Goal: Find specific page/section: Find specific page/section

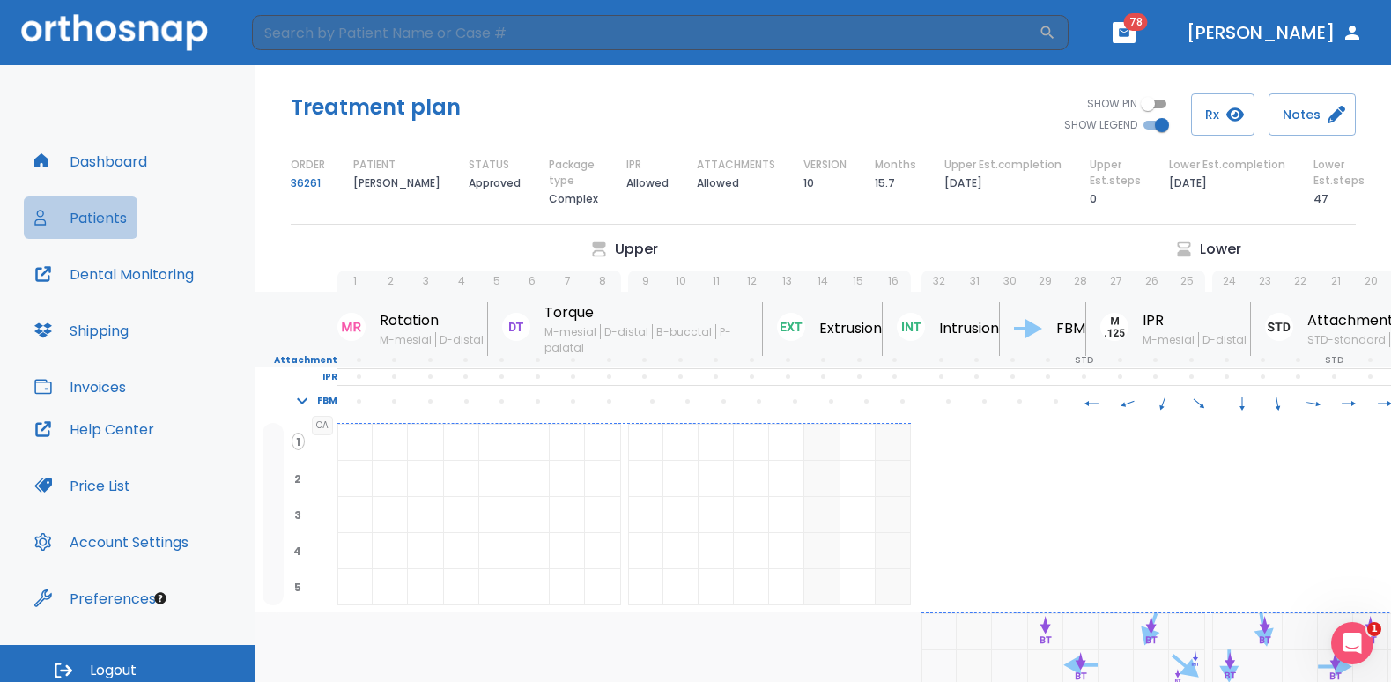
click at [95, 212] on button "Patients" at bounding box center [81, 217] width 114 height 42
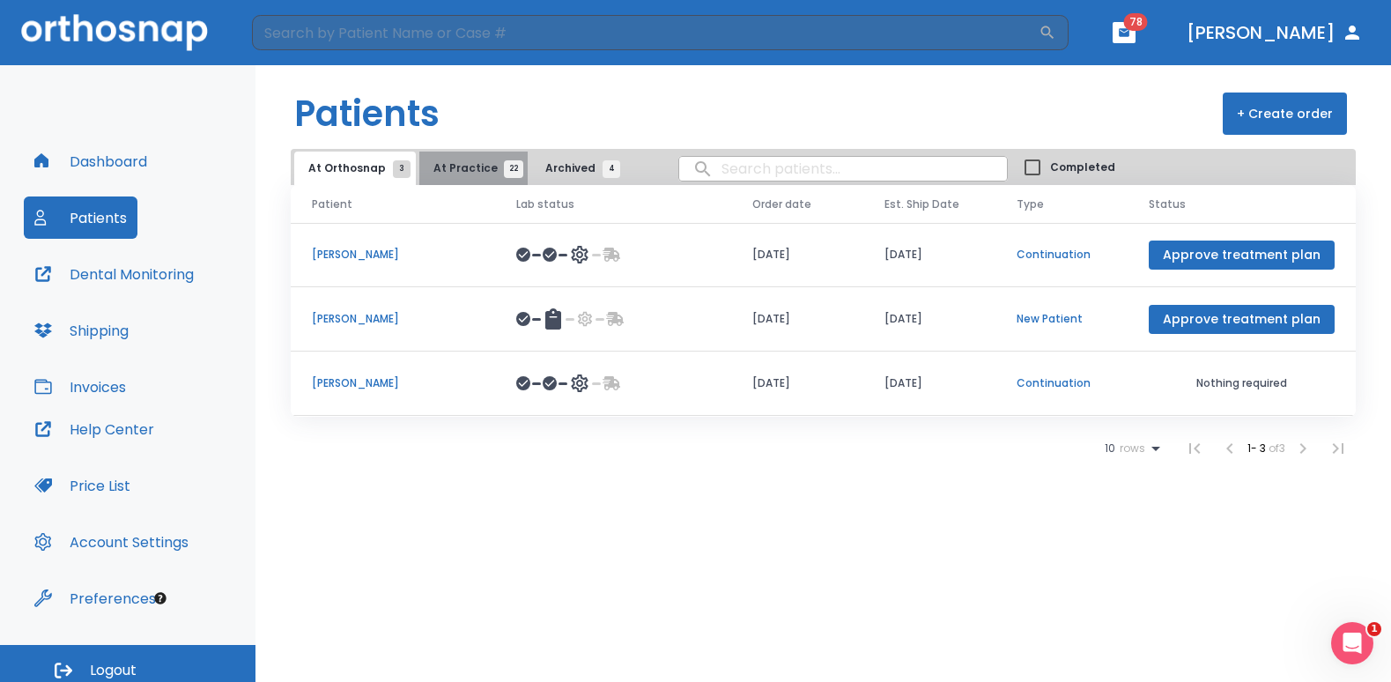
click at [469, 163] on span "At Practice 22" at bounding box center [473, 168] width 80 height 16
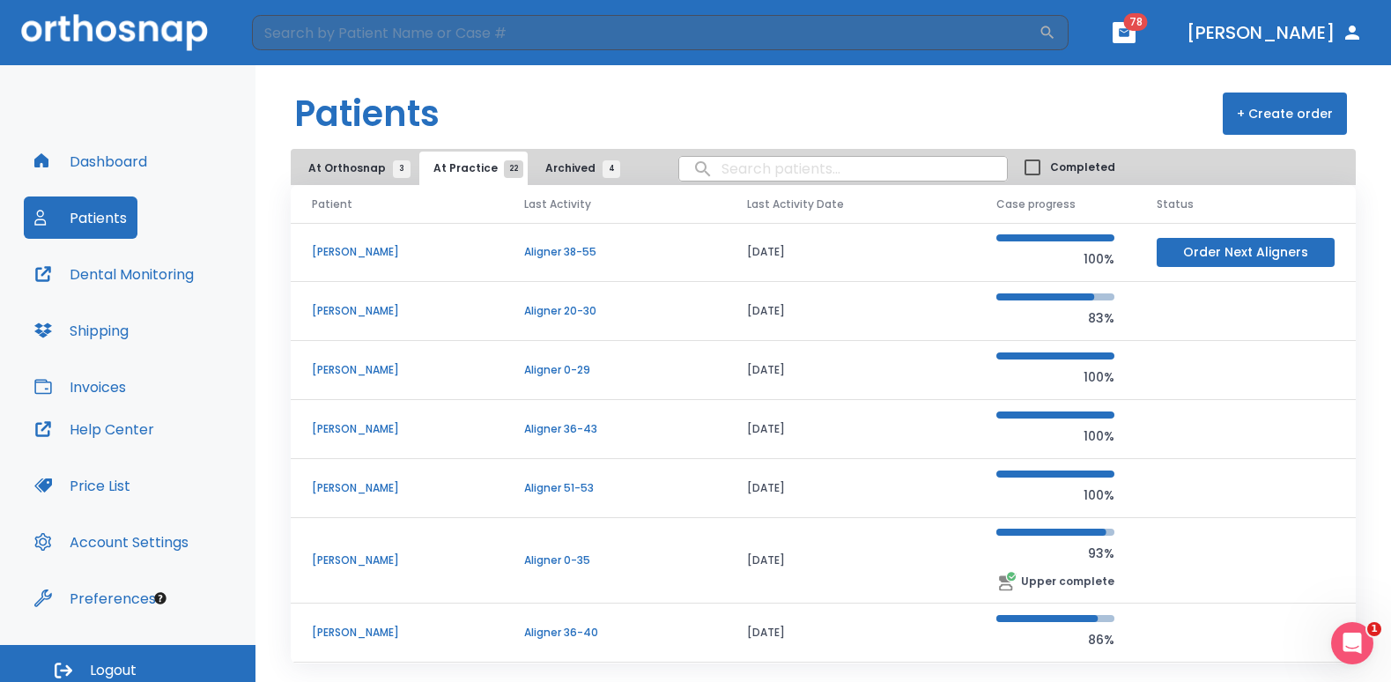
click at [470, 173] on span "At Practice 22" at bounding box center [473, 168] width 80 height 16
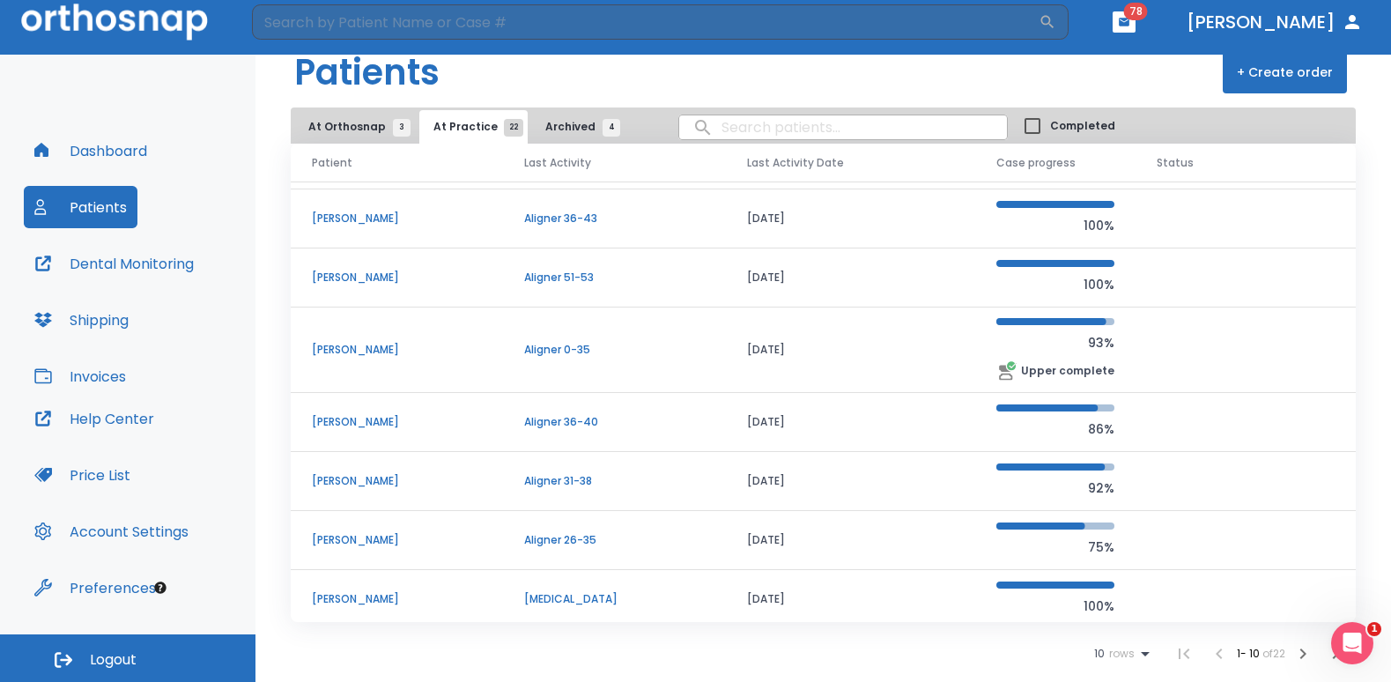
scroll to position [177, 0]
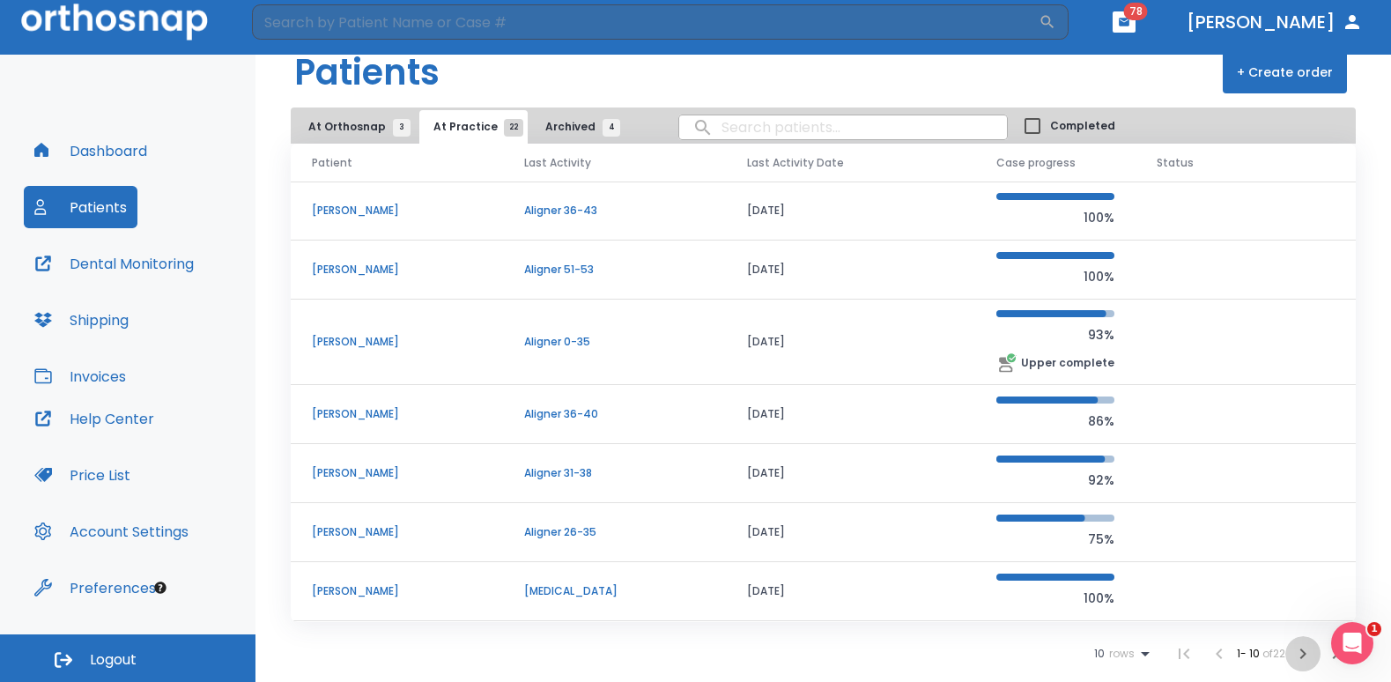
click at [1292, 656] on icon "button" at bounding box center [1302, 653] width 21 height 21
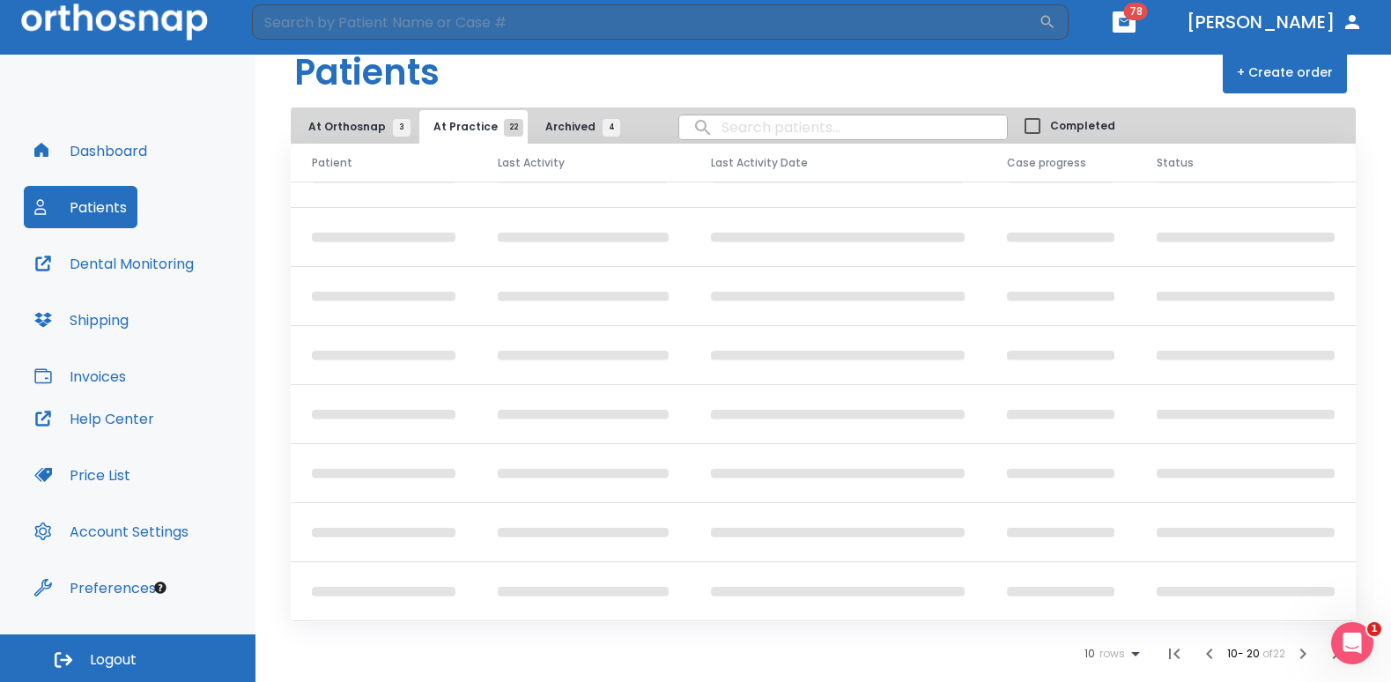
scroll to position [177, 0]
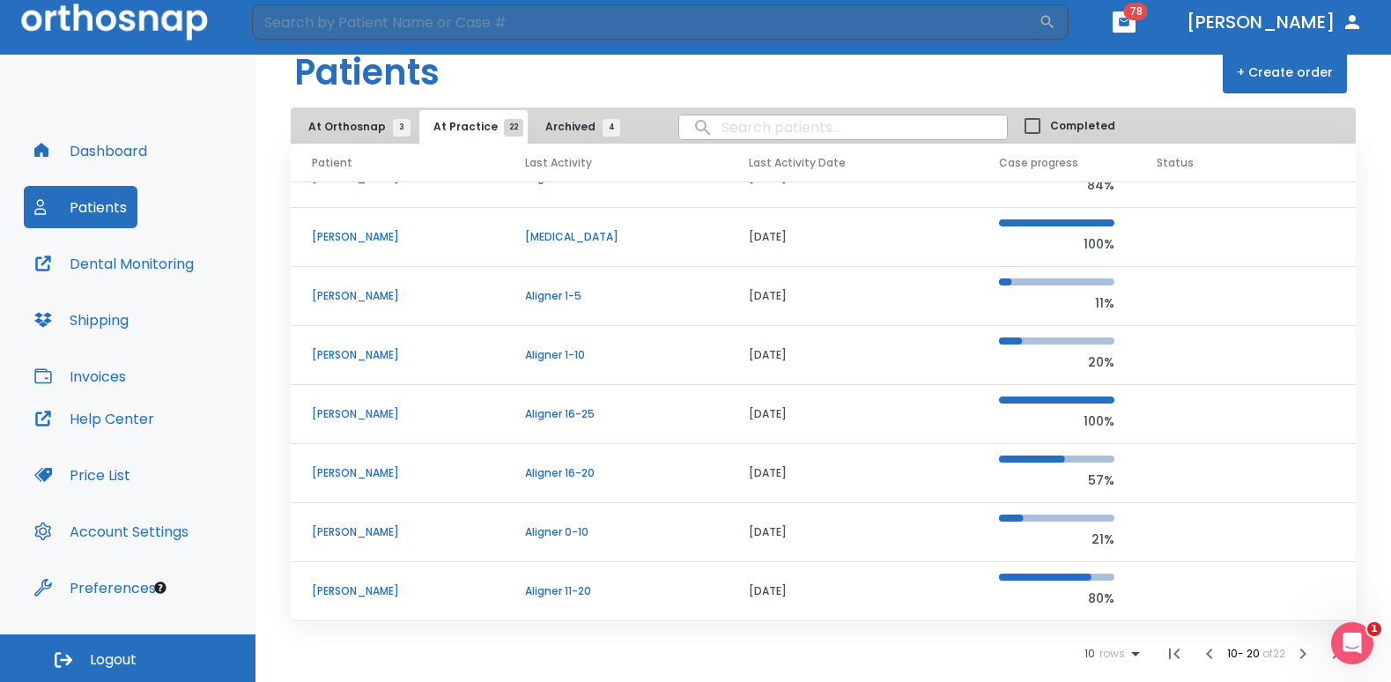
click at [345, 123] on span "At Orthosnap 3" at bounding box center [354, 127] width 93 height 16
